Goal: Navigation & Orientation: Find specific page/section

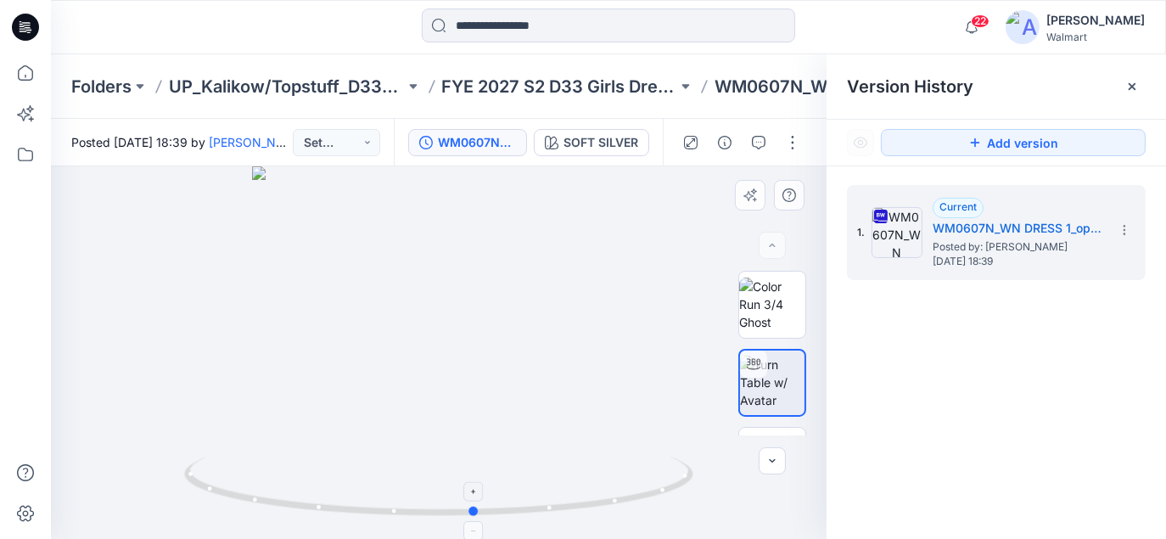
drag, startPoint x: 531, startPoint y: 511, endPoint x: 285, endPoint y: 508, distance: 246.1
click at [285, 508] on icon at bounding box center [440, 489] width 513 height 64
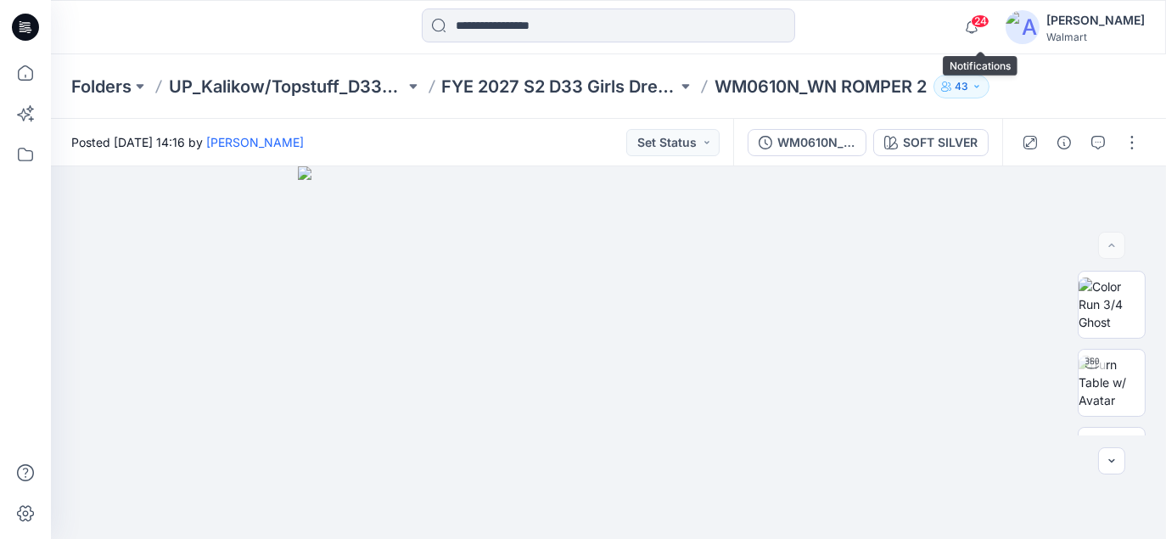
click at [999, 22] on div "24 Notifications [PERSON_NAME] shared WMTG3602A_ADM TG 2PC SET SKORT in S3 FYE …" at bounding box center [1050, 26] width 190 height 37
click at [990, 24] on span "24" at bounding box center [980, 21] width 19 height 14
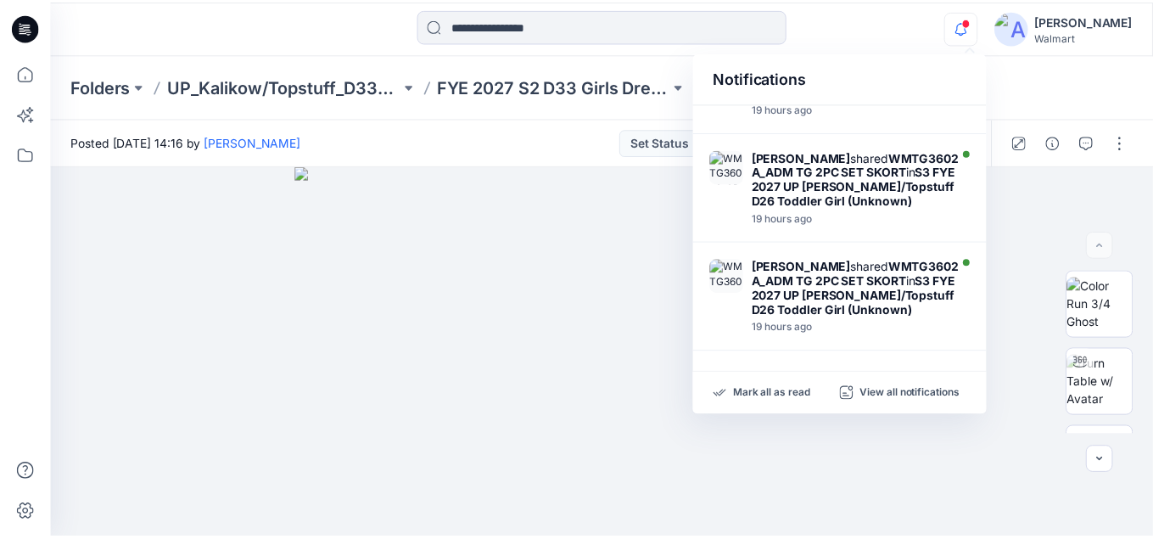
scroll to position [992, 0]
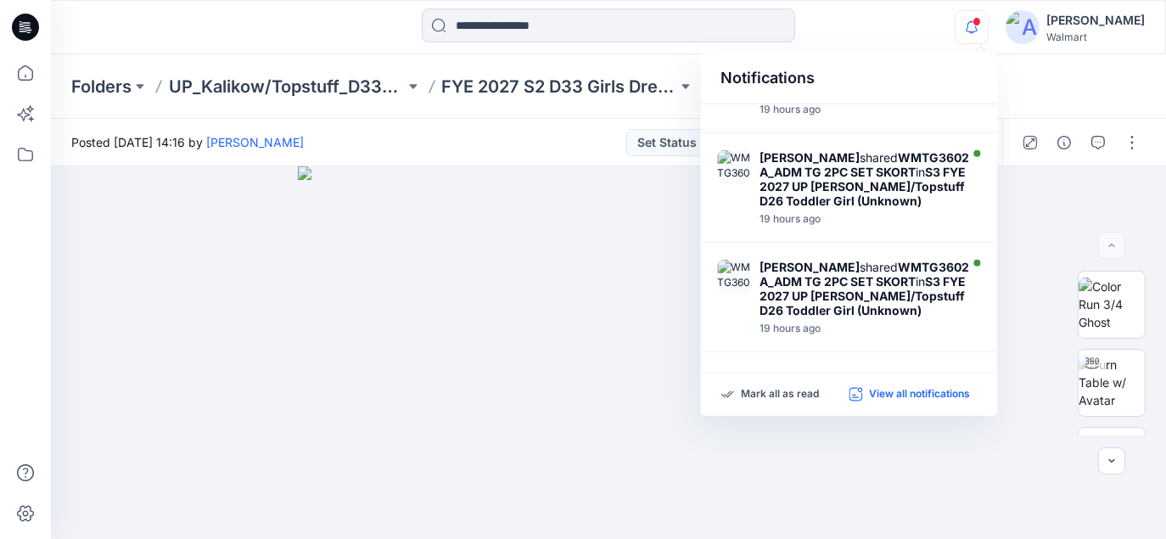
click at [924, 394] on p "View all notifications" at bounding box center [919, 394] width 101 height 15
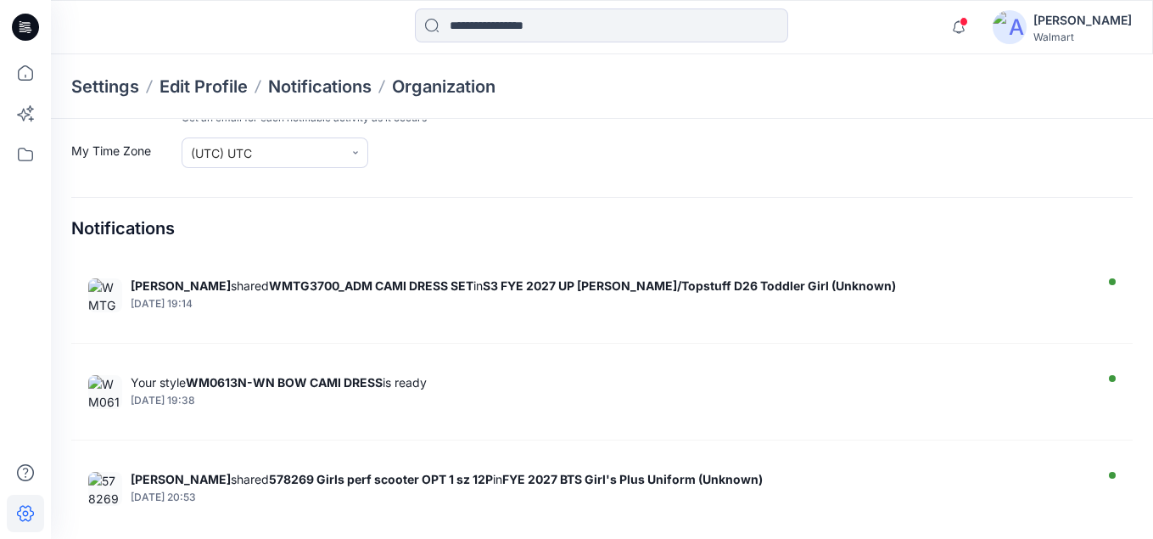
scroll to position [4570, 0]
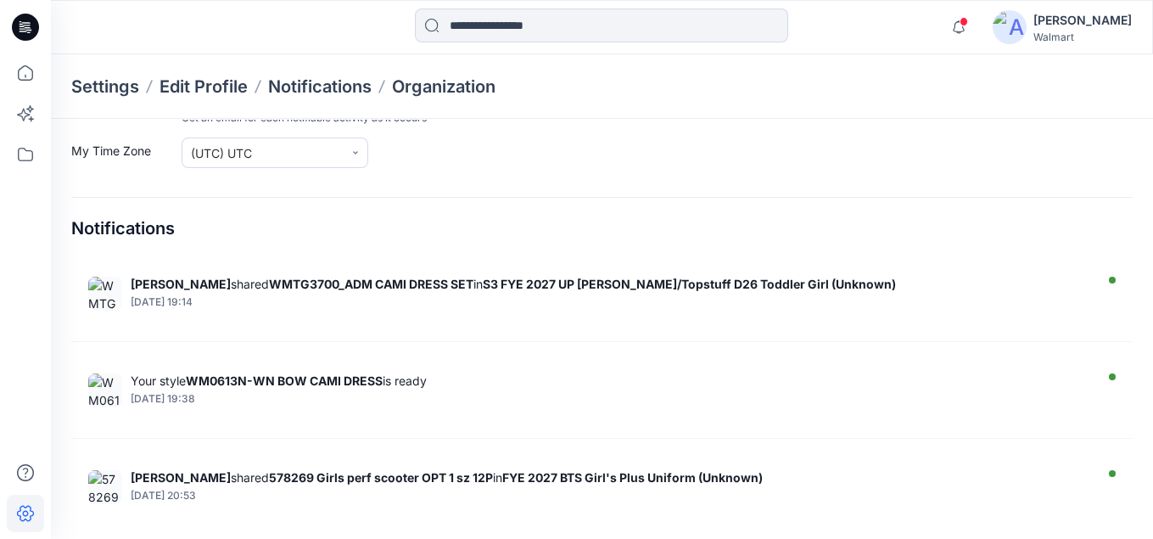
click at [21, 34] on icon at bounding box center [25, 27] width 27 height 27
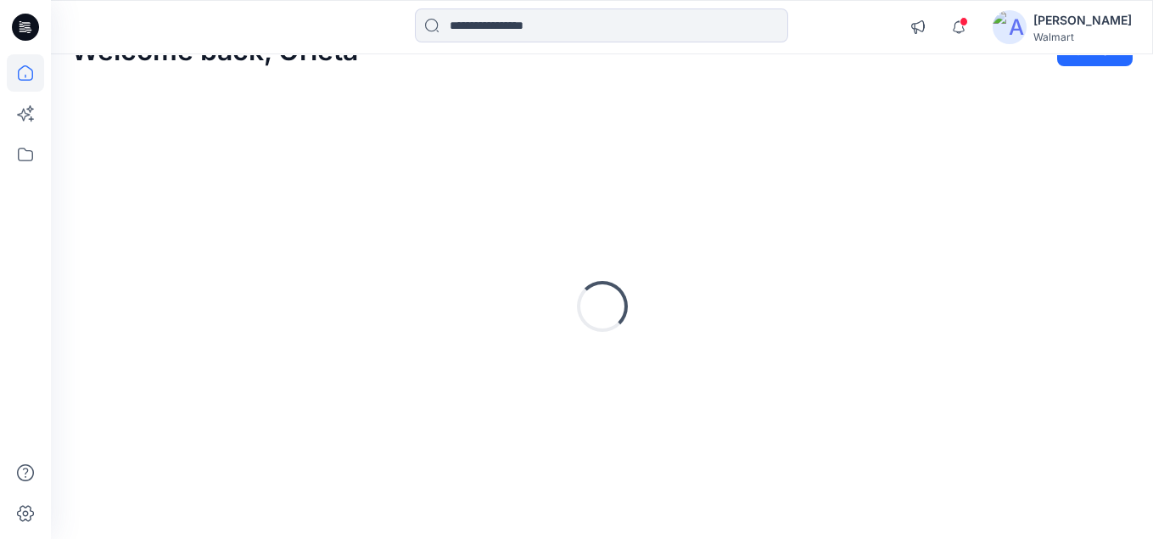
scroll to position [38, 0]
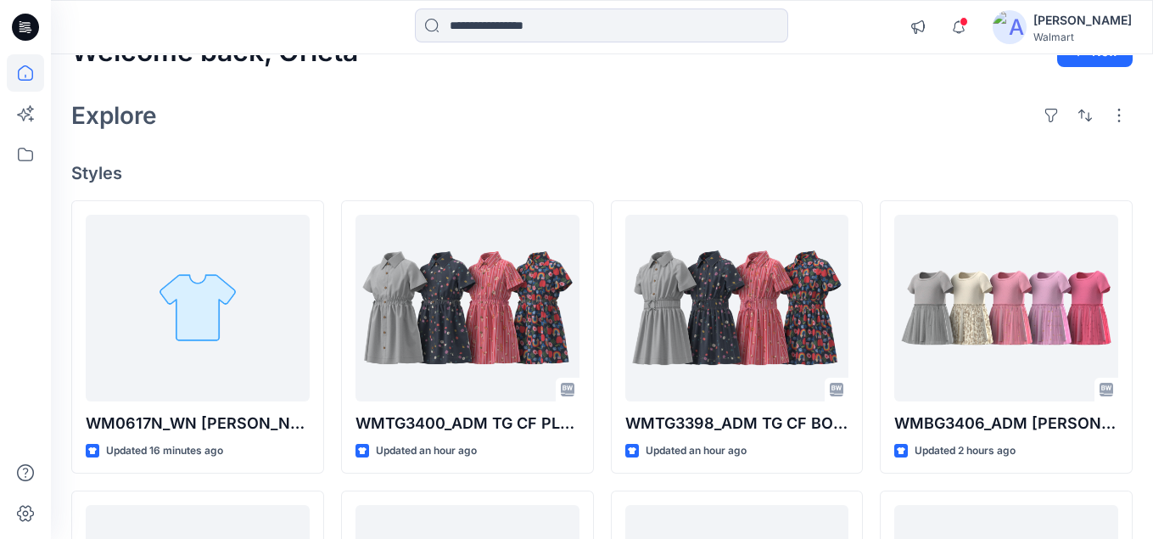
click at [666, 107] on div "Explore" at bounding box center [602, 115] width 1062 height 41
